Goal: Manage account settings

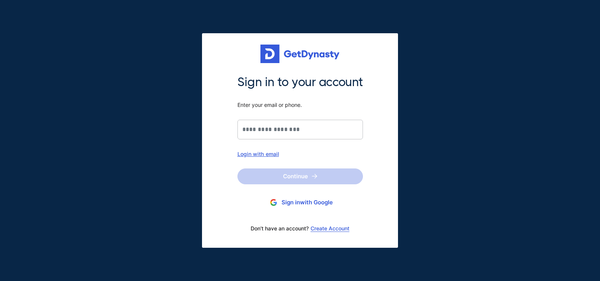
drag, startPoint x: 333, startPoint y: 126, endPoint x: 312, endPoint y: 128, distance: 21.5
click at [312, 128] on input "Sign in to your account Enter your email or phone." at bounding box center [301, 130] width 126 height 20
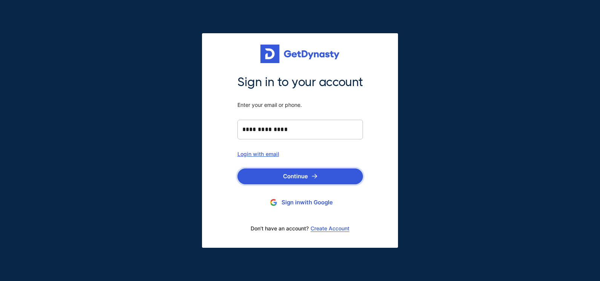
type input "**********"
click at [309, 170] on button "Continue" at bounding box center [301, 176] width 126 height 16
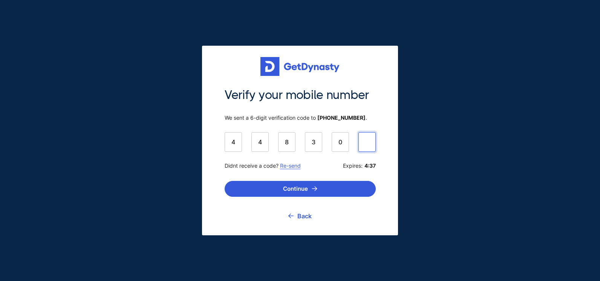
type input "******"
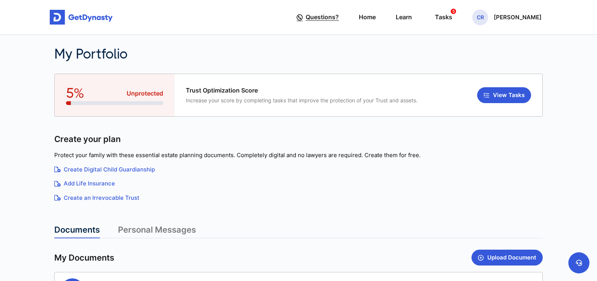
click at [326, 15] on span "Questions?" at bounding box center [322, 17] width 33 height 14
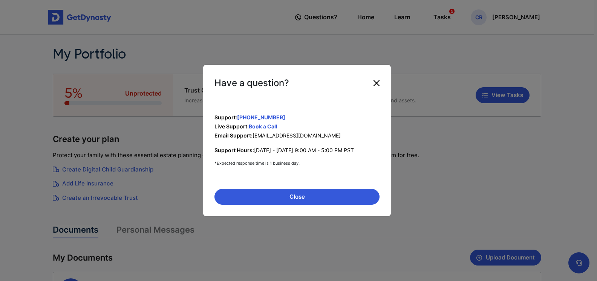
click at [381, 86] on button "Close" at bounding box center [377, 83] width 12 height 12
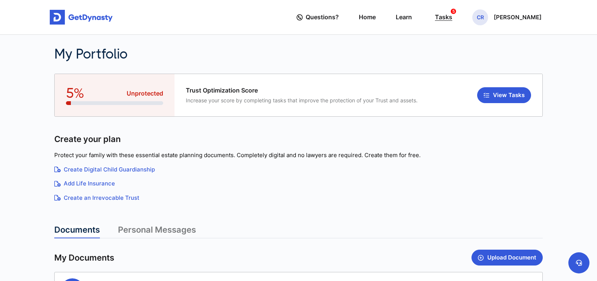
click at [444, 20] on div "Tasks 5" at bounding box center [443, 17] width 17 height 14
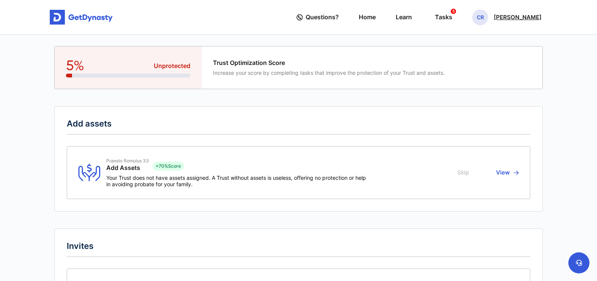
click at [483, 16] on span "CR" at bounding box center [481, 17] width 16 height 16
click at [483, 58] on link "My Portfolio" at bounding box center [481, 64] width 60 height 20
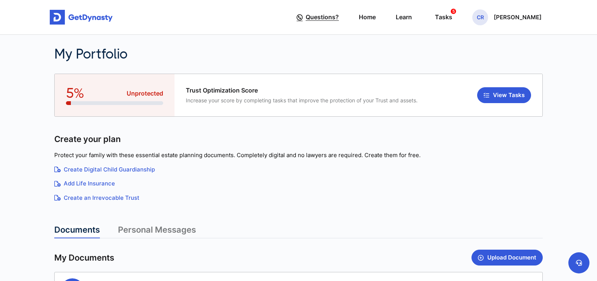
click at [319, 14] on span "Questions?" at bounding box center [322, 17] width 33 height 14
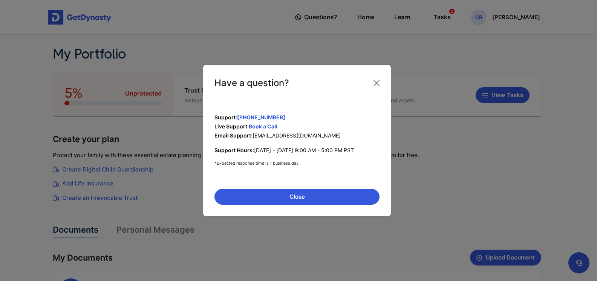
click at [399, 15] on div "Have a question? Support: +1 (650) 590-0434 Live Support: Book a Call Email Sup…" at bounding box center [298, 140] width 597 height 281
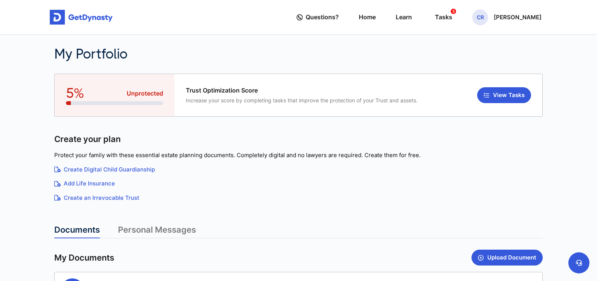
click at [399, 15] on link "Learn" at bounding box center [404, 16] width 16 height 21
click at [497, 19] on p "[PERSON_NAME]" at bounding box center [518, 17] width 48 height 6
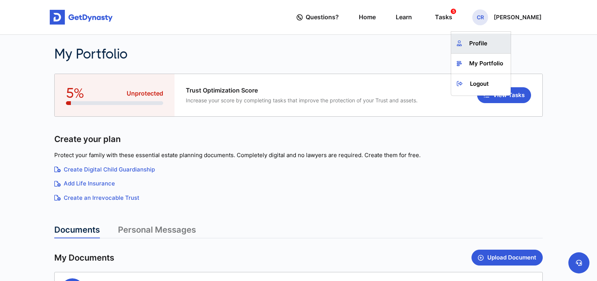
click at [468, 48] on link "Profile" at bounding box center [481, 44] width 60 height 20
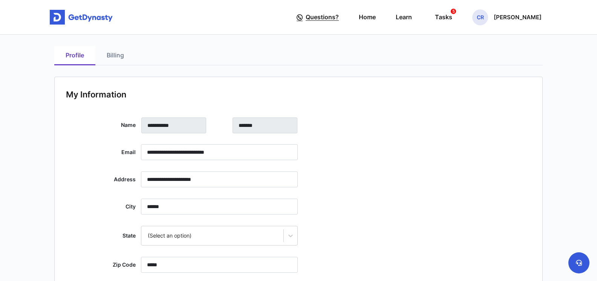
click at [314, 13] on span "Questions?" at bounding box center [322, 17] width 33 height 14
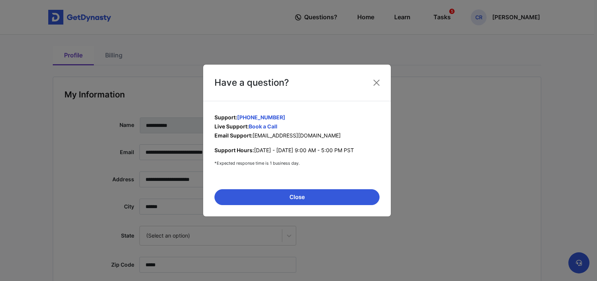
click at [339, 47] on div "Have a question? Support: +1 (650) 590-0434 Live Support: Book a Call Email Sup…" at bounding box center [298, 140] width 597 height 281
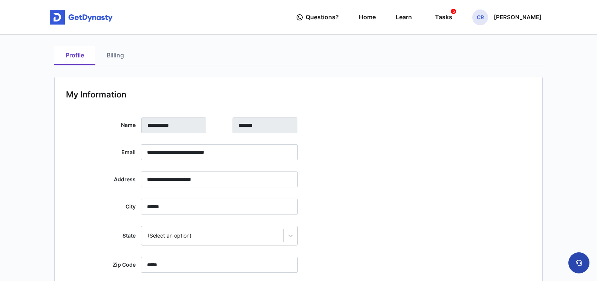
click at [586, 265] on button at bounding box center [579, 262] width 21 height 21
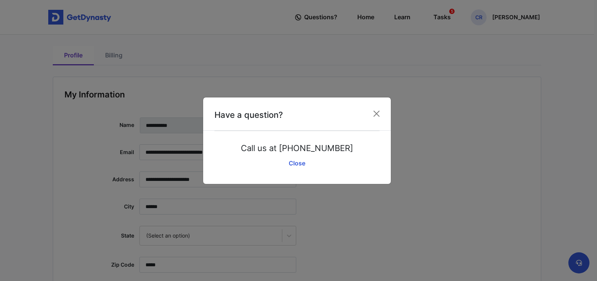
click at [376, 121] on div "Have a question?" at bounding box center [297, 113] width 188 height 33
click at [377, 116] on button "Close" at bounding box center [377, 113] width 12 height 12
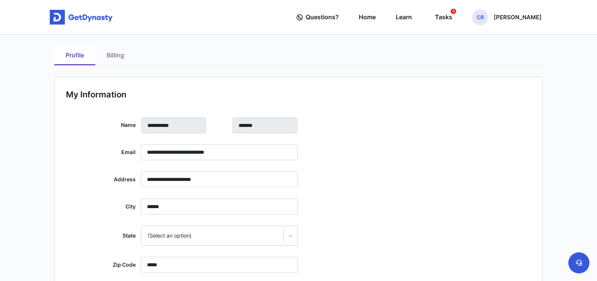
click at [107, 56] on link "Billing" at bounding box center [115, 55] width 40 height 19
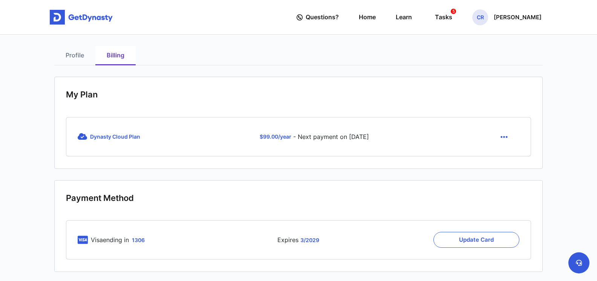
click at [508, 138] on button "button" at bounding box center [504, 137] width 31 height 16
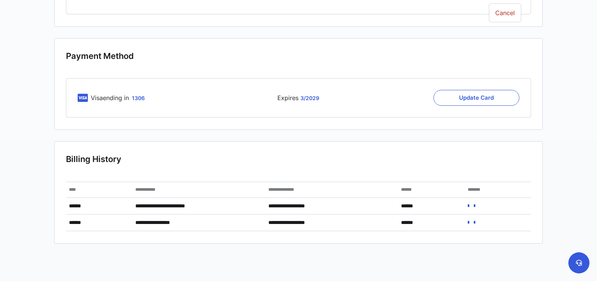
scroll to position [151, 0]
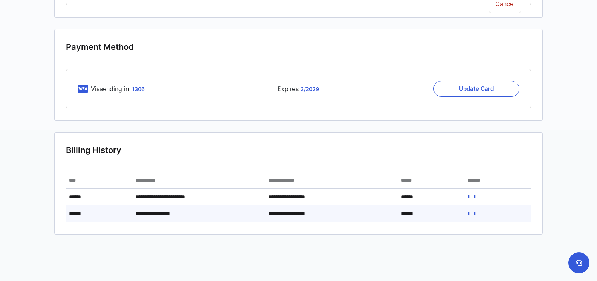
click at [470, 212] on icon at bounding box center [469, 212] width 2 height 5
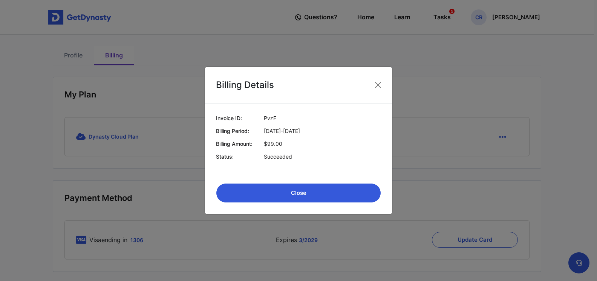
click at [348, 185] on button "Close" at bounding box center [298, 193] width 165 height 20
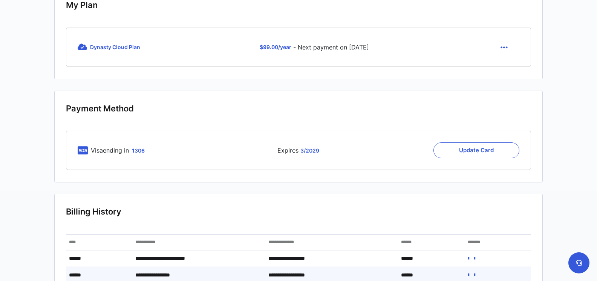
scroll to position [89, 0]
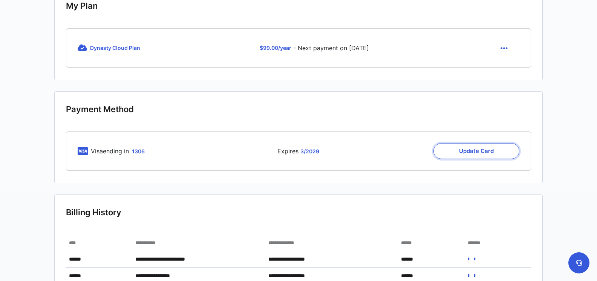
click at [451, 152] on button "Update Card" at bounding box center [477, 151] width 86 height 16
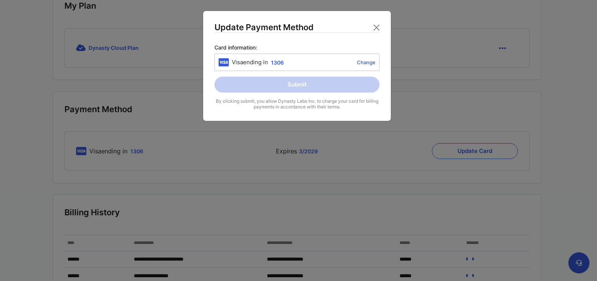
click at [367, 62] on link "Change" at bounding box center [331, 62] width 89 height 6
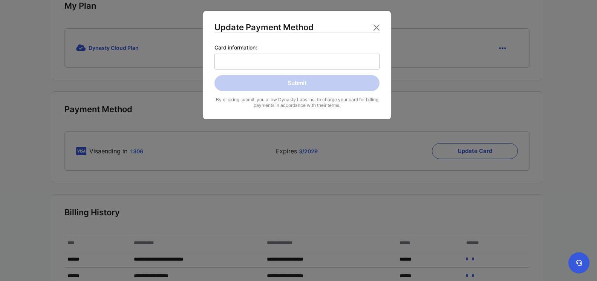
click at [330, 84] on div "Submit" at bounding box center [297, 83] width 165 height 16
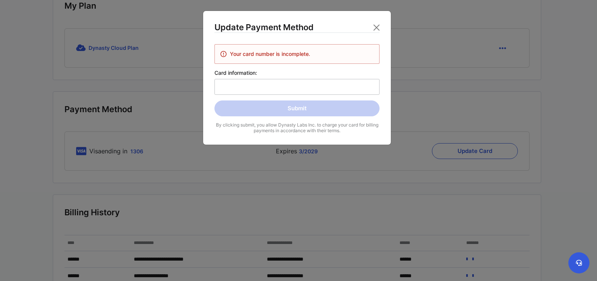
click at [341, 58] on div "Your card number is incomplete. Card information: Submit By clicking submit, yo…" at bounding box center [297, 88] width 165 height 89
click at [307, 79] on label "Card information:" at bounding box center [297, 81] width 165 height 25
click at [307, 83] on input "Card information:" at bounding box center [297, 83] width 157 height 0
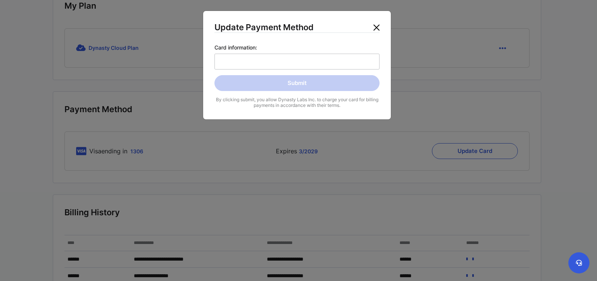
click at [379, 25] on button "Close" at bounding box center [377, 27] width 12 height 12
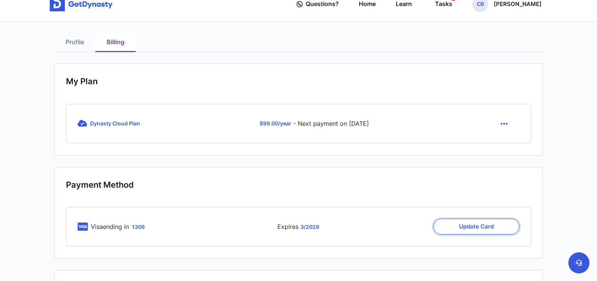
scroll to position [0, 0]
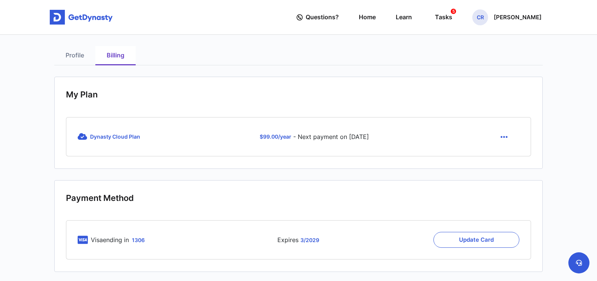
click at [81, 137] on icon at bounding box center [82, 137] width 9 height 8
drag, startPoint x: 68, startPoint y: 46, endPoint x: 71, endPoint y: 52, distance: 7.4
click at [69, 48] on div "**********" at bounding box center [299, 240] width 498 height 410
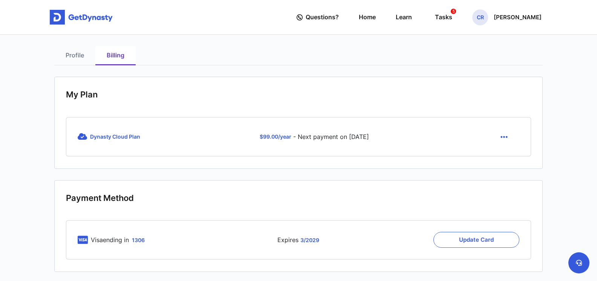
click at [72, 56] on link "Profile" at bounding box center [74, 55] width 41 height 19
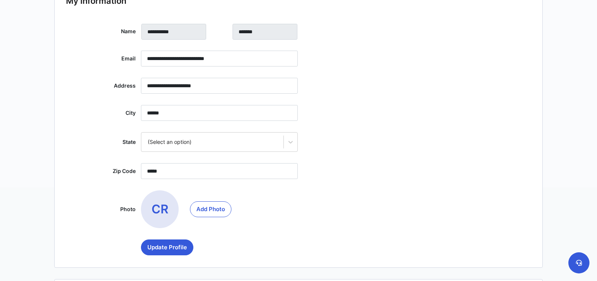
scroll to position [126, 0]
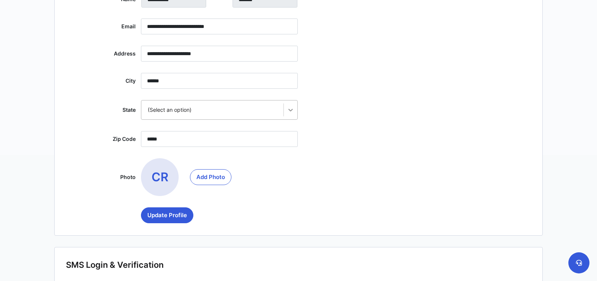
click at [285, 112] on div at bounding box center [291, 110] width 14 height 14
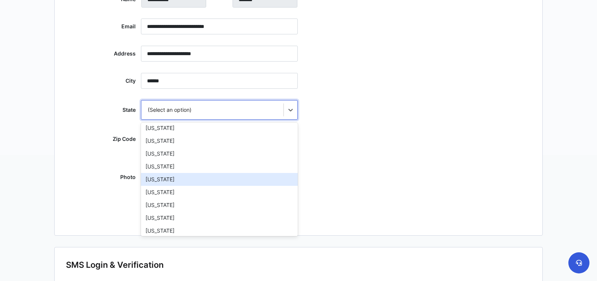
scroll to position [544, 0]
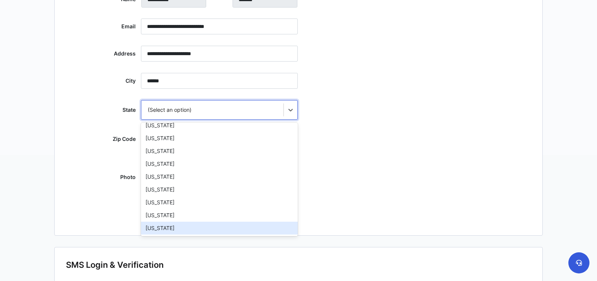
click at [207, 227] on div "Wyoming" at bounding box center [219, 227] width 157 height 13
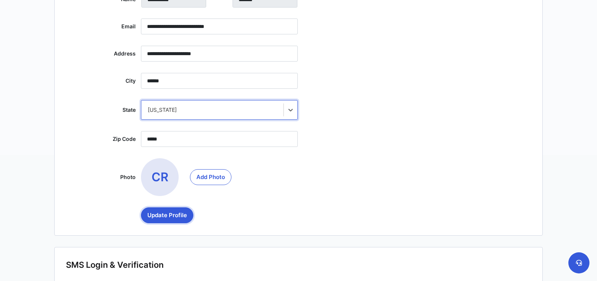
drag, startPoint x: 178, startPoint y: 212, endPoint x: 187, endPoint y: 216, distance: 9.6
click at [180, 215] on button "Update Profile" at bounding box center [167, 215] width 52 height 16
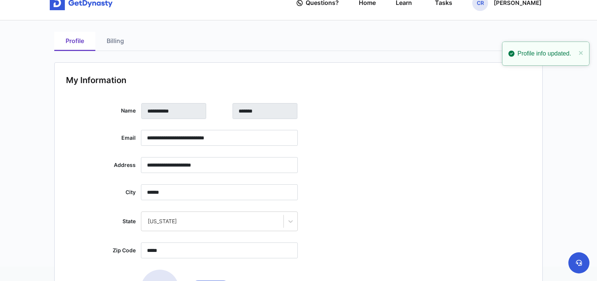
scroll to position [0, 0]
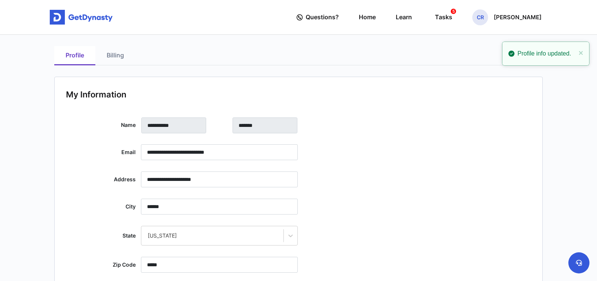
click at [108, 55] on link "Billing" at bounding box center [115, 55] width 40 height 19
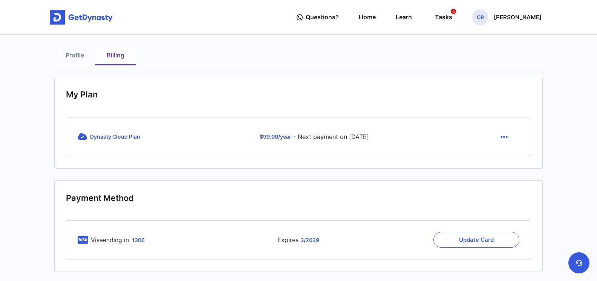
click at [82, 55] on link "Profile" at bounding box center [74, 55] width 41 height 19
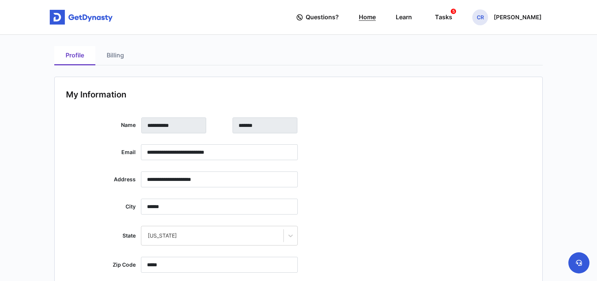
click at [364, 20] on link "Home" at bounding box center [367, 16] width 17 height 21
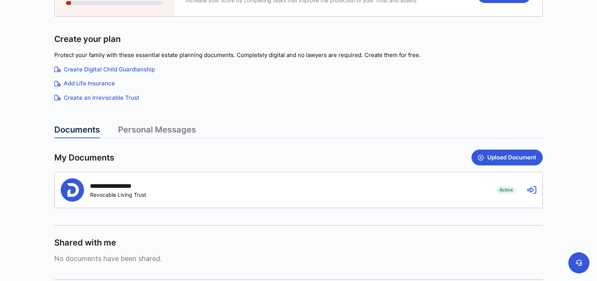
scroll to position [101, 0]
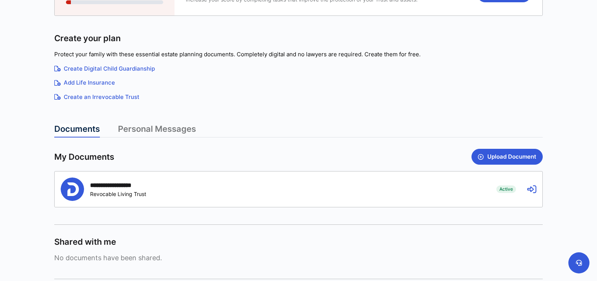
click at [178, 132] on link "Personal Messages" at bounding box center [157, 131] width 78 height 14
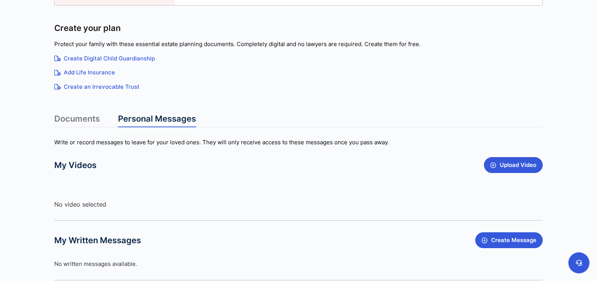
scroll to position [0, 0]
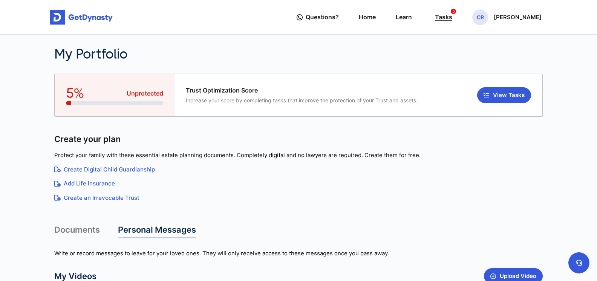
click at [445, 21] on div "Tasks 5" at bounding box center [443, 17] width 17 height 14
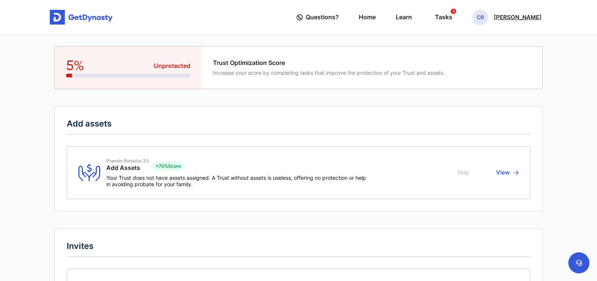
click at [510, 16] on p "[PERSON_NAME]" at bounding box center [518, 17] width 48 height 6
click at [478, 81] on link "Logout" at bounding box center [481, 84] width 60 height 20
